Goal: Information Seeking & Learning: Understand process/instructions

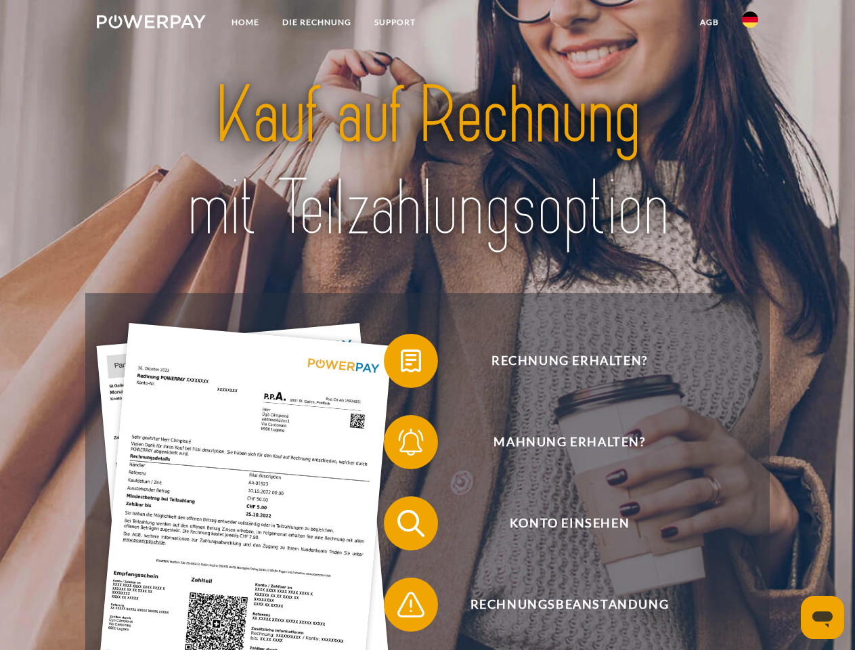
click at [151, 24] on img at bounding box center [151, 22] width 109 height 14
click at [750, 24] on img at bounding box center [750, 20] width 16 height 16
click at [708, 22] on link "agb" at bounding box center [709, 22] width 42 height 24
click at [401, 363] on span at bounding box center [391, 361] width 68 height 68
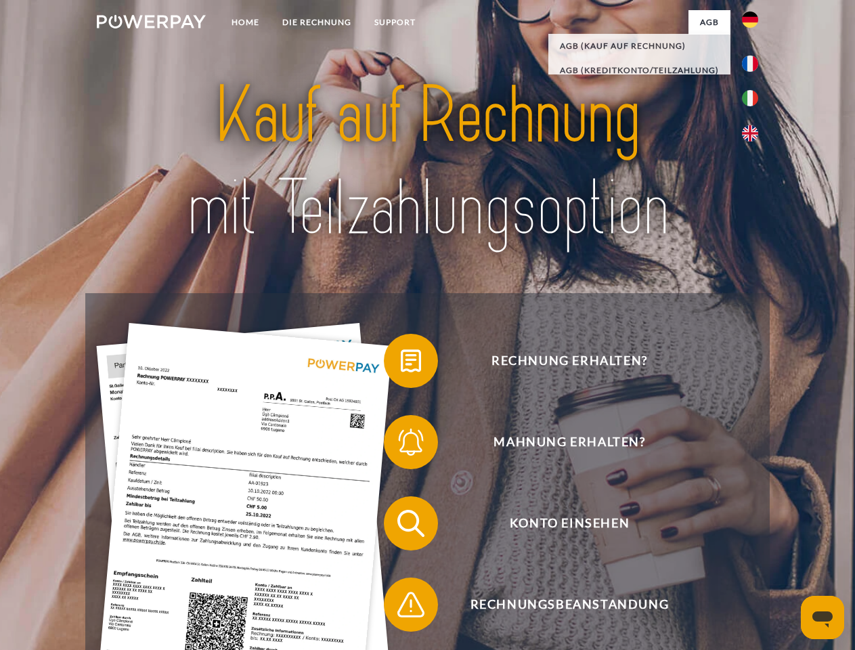
click at [401, 445] on span at bounding box center [391, 442] width 68 height 68
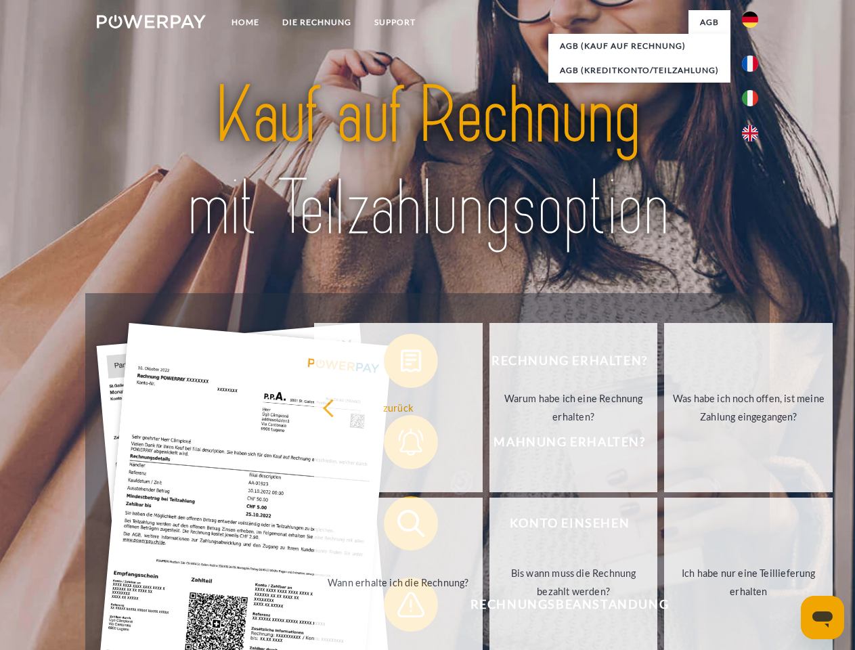
click at [489, 526] on link "Bis wann muss die Rechnung bezahlt werden?" at bounding box center [573, 581] width 168 height 169
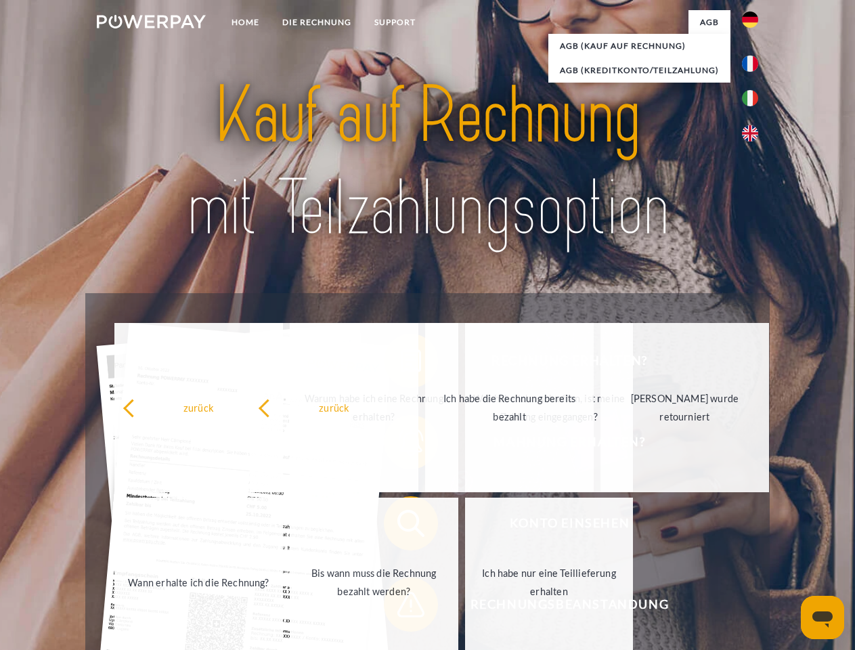
click at [401, 607] on span at bounding box center [391, 604] width 68 height 68
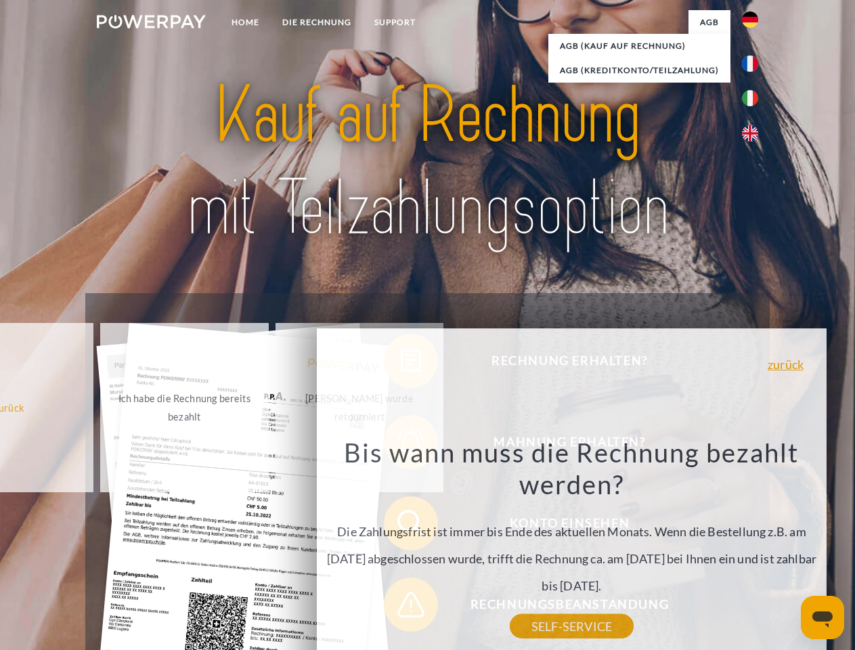
click at [822, 617] on icon "Messaging-Fenster öffnen" at bounding box center [822, 619] width 20 height 16
